Goal: Information Seeking & Learning: Understand process/instructions

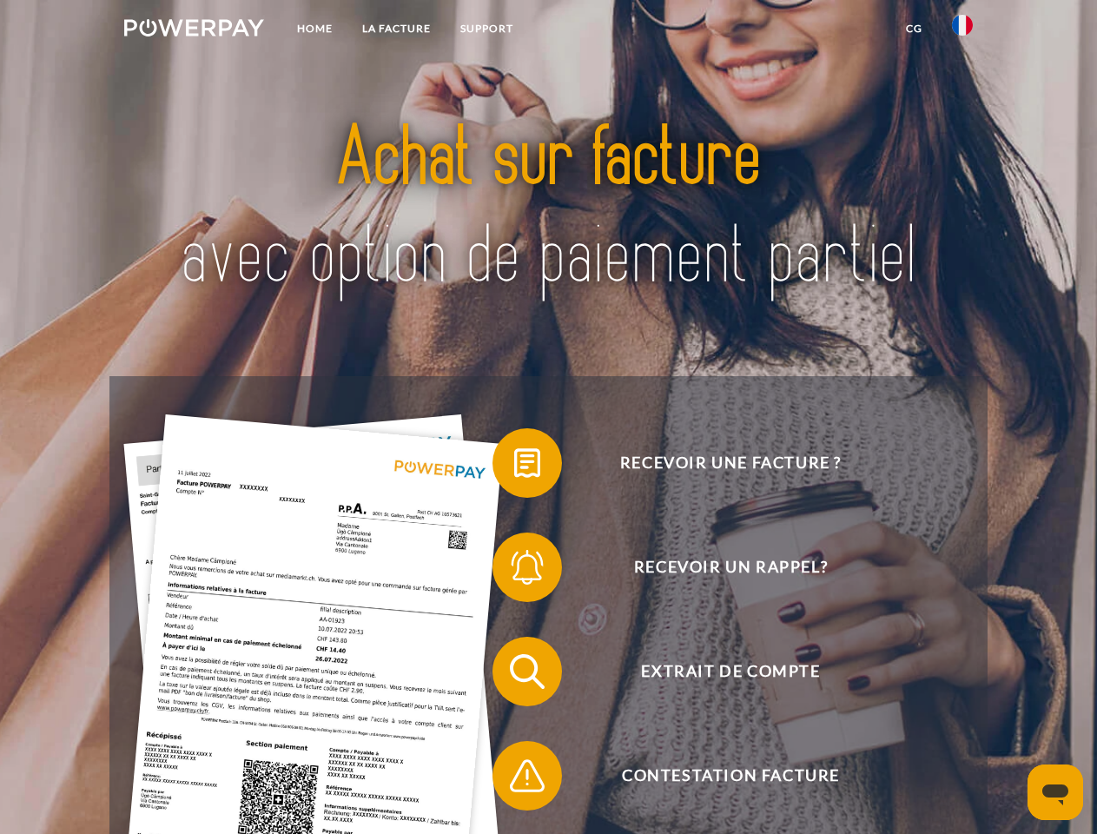
click at [194, 30] on img at bounding box center [194, 27] width 140 height 17
click at [962, 30] on img at bounding box center [962, 25] width 21 height 21
click at [914, 29] on link "CG" at bounding box center [914, 28] width 46 height 31
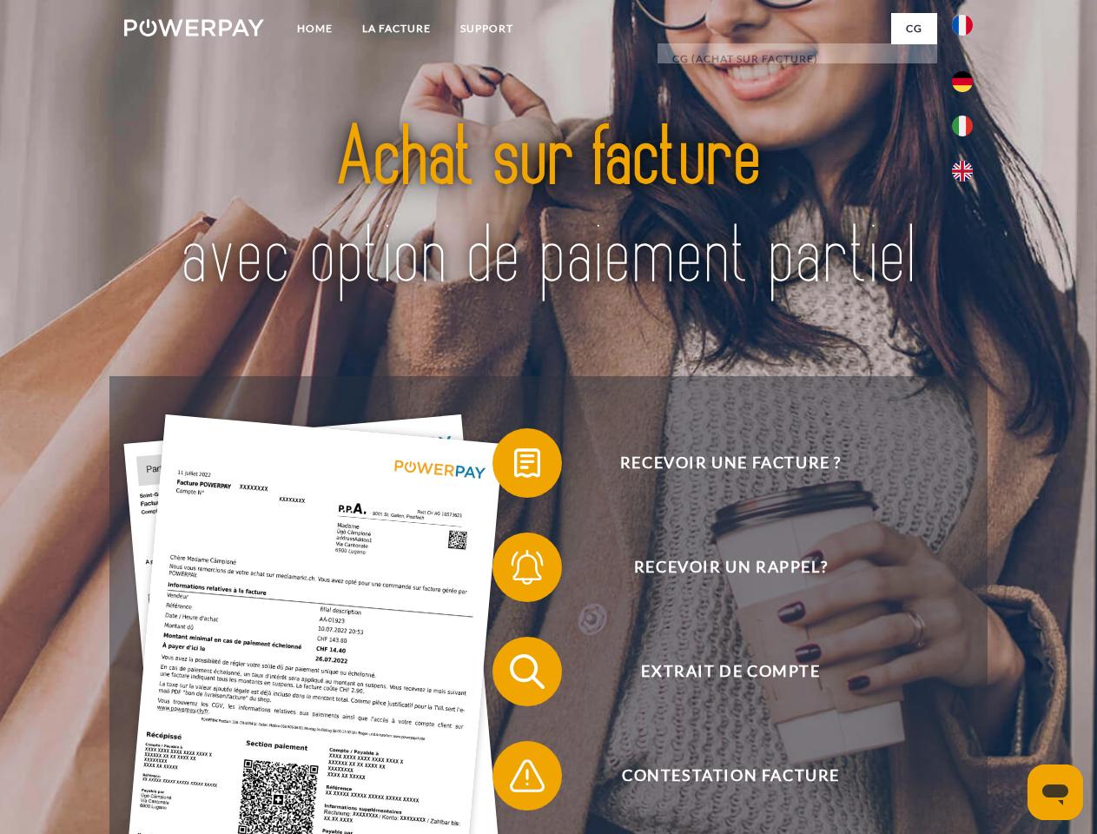
click at [514, 466] on span at bounding box center [501, 462] width 87 height 87
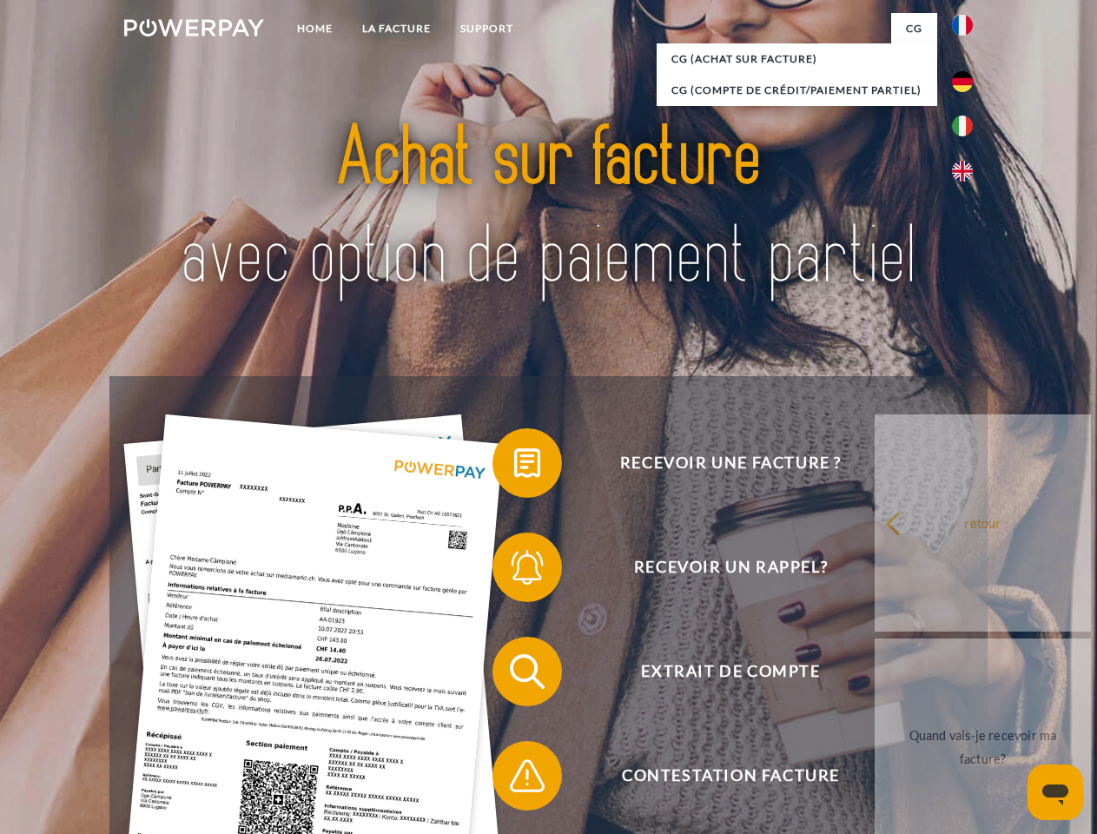
click at [514, 571] on span at bounding box center [501, 567] width 87 height 87
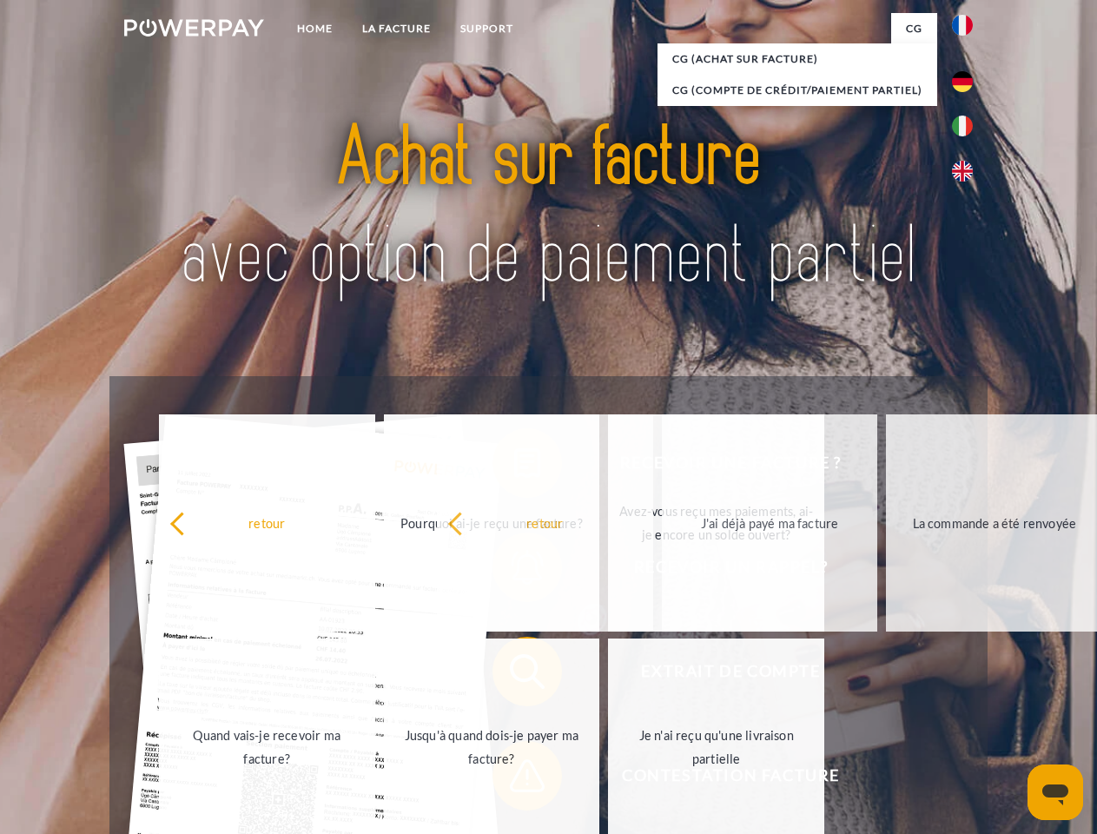
click at [514, 779] on span at bounding box center [501, 775] width 87 height 87
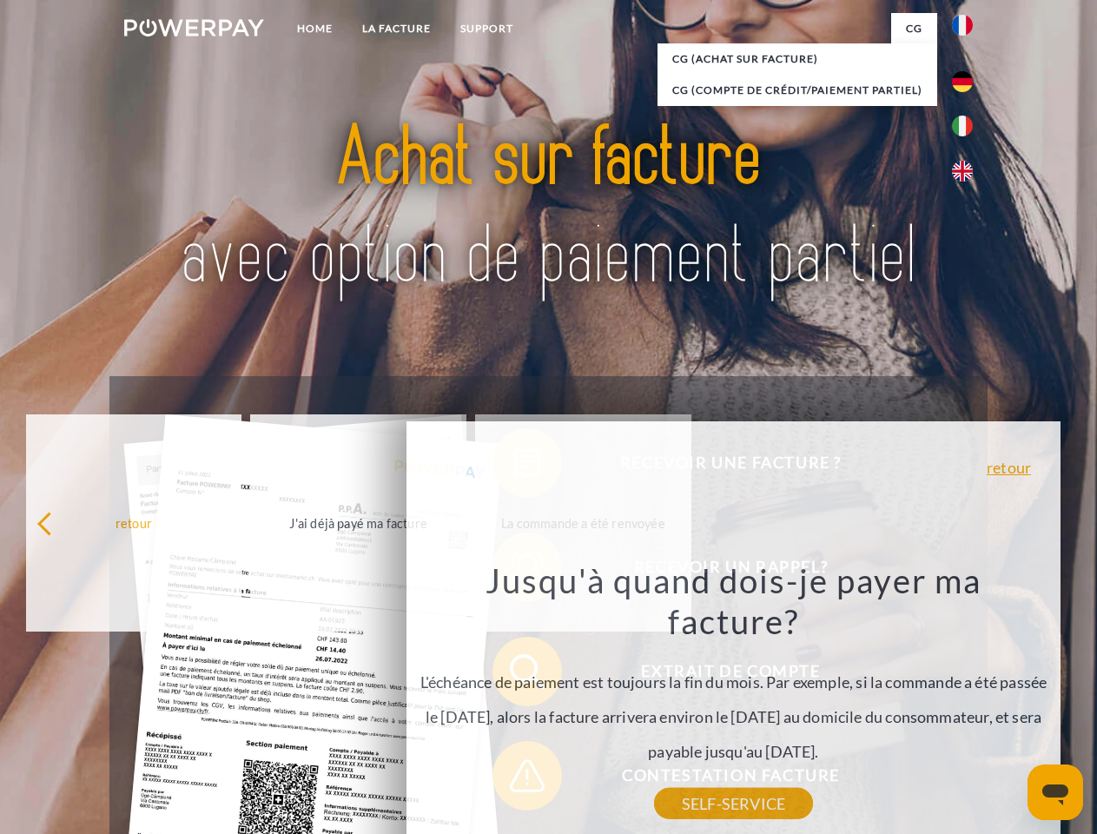
click at [1055, 792] on icon "Ouvrir la fenêtre de messagerie" at bounding box center [1055, 794] width 26 height 21
